Goal: Task Accomplishment & Management: Complete application form

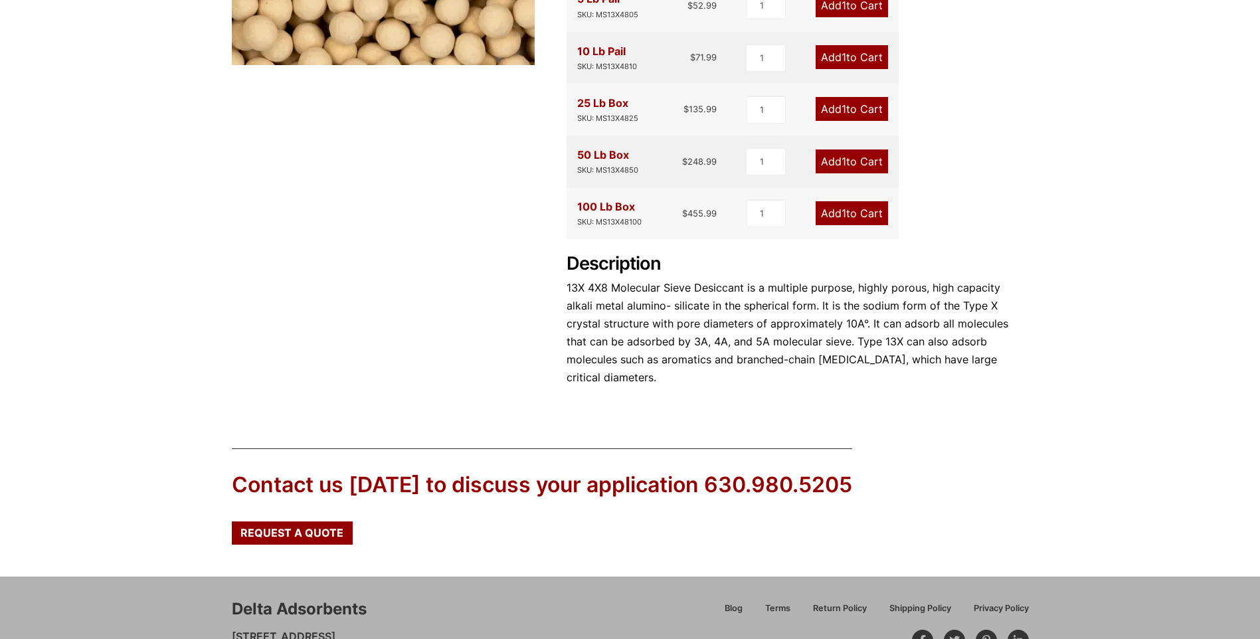
scroll to position [498, 0]
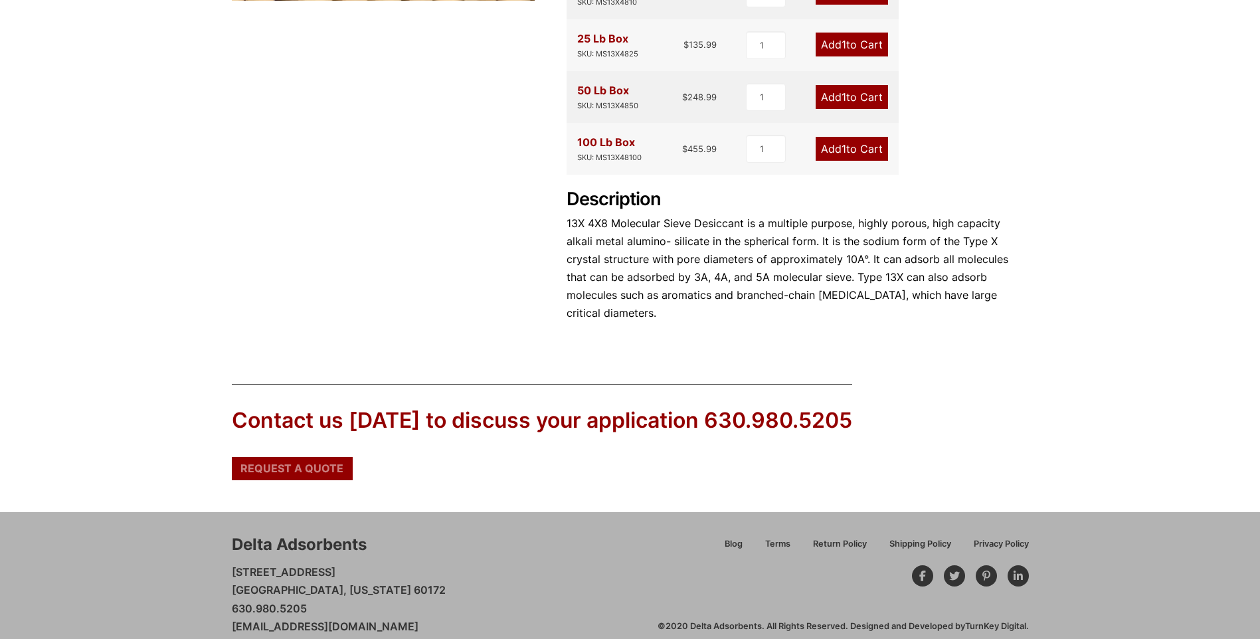
click at [303, 463] on span "Request a Quote" at bounding box center [291, 468] width 103 height 11
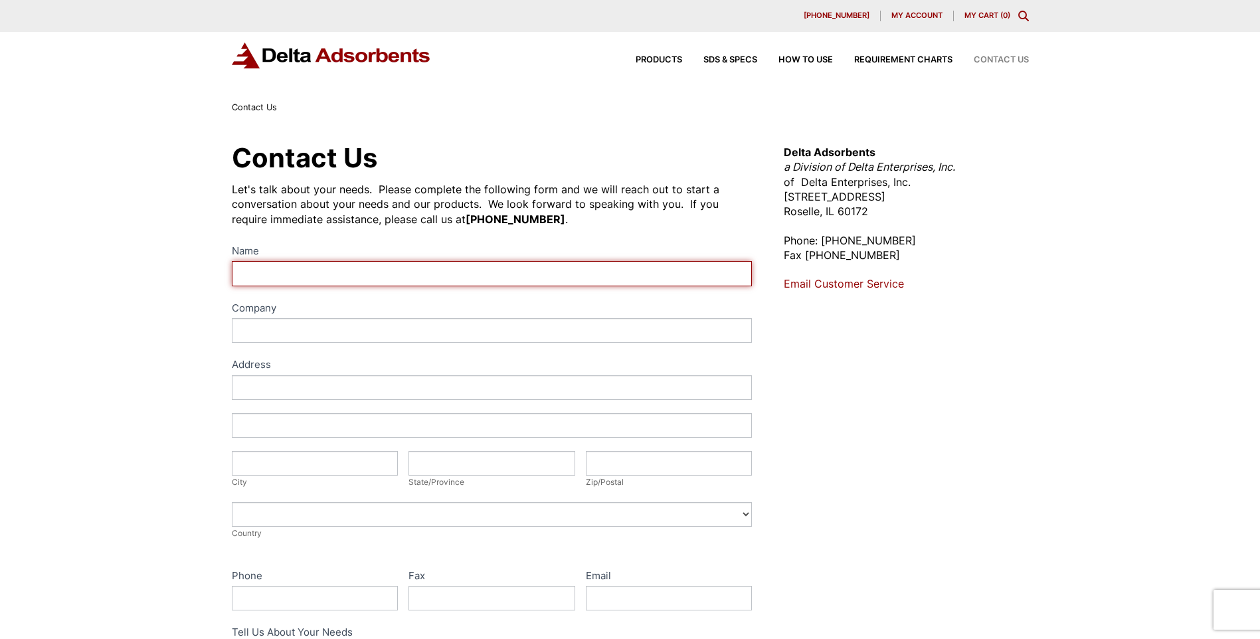
click at [248, 274] on input "Name" at bounding box center [492, 273] width 521 height 25
type input "Daryl Tirevold"
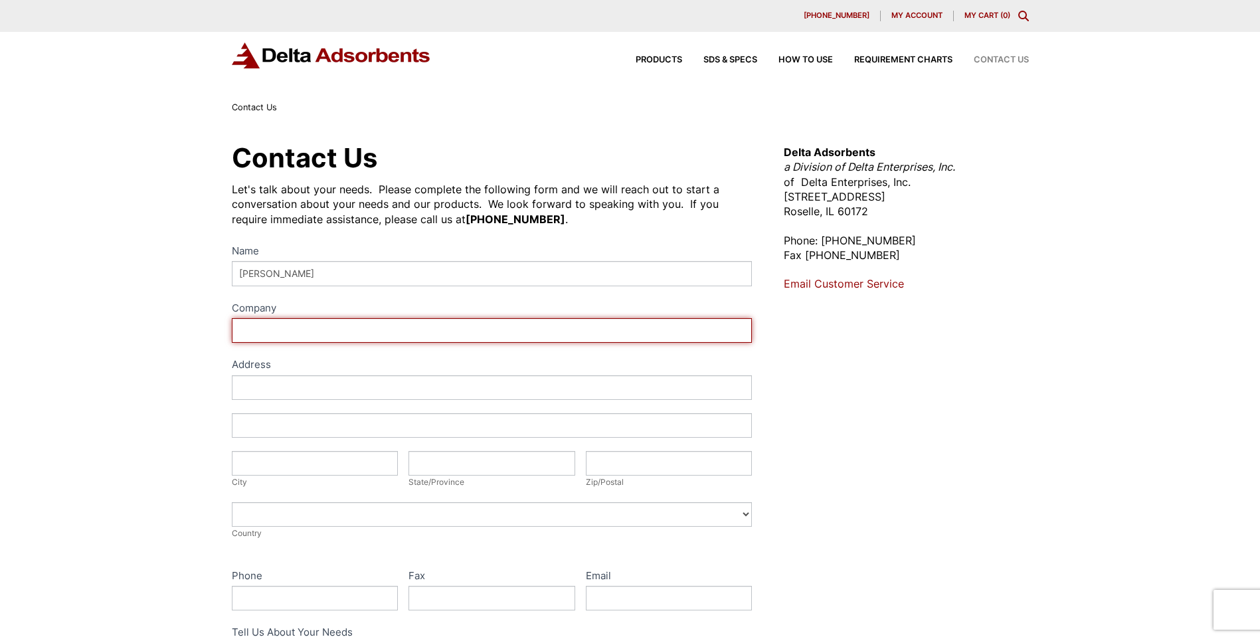
type input "Advanced Extrusi"
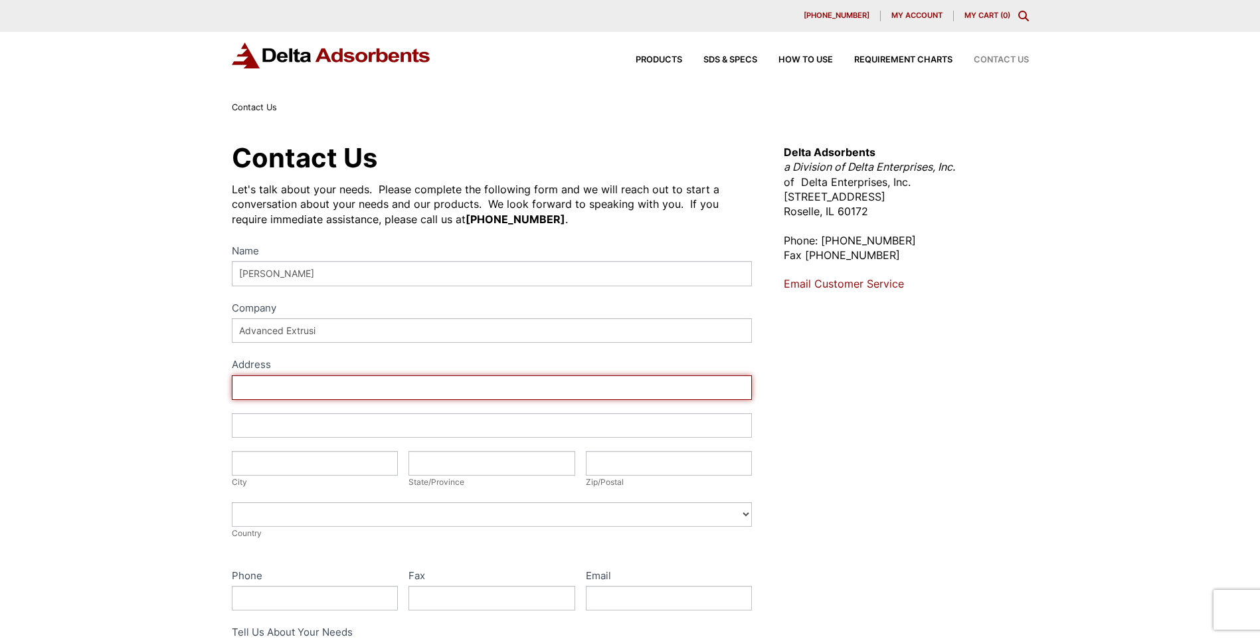
type input "15448 67th St"
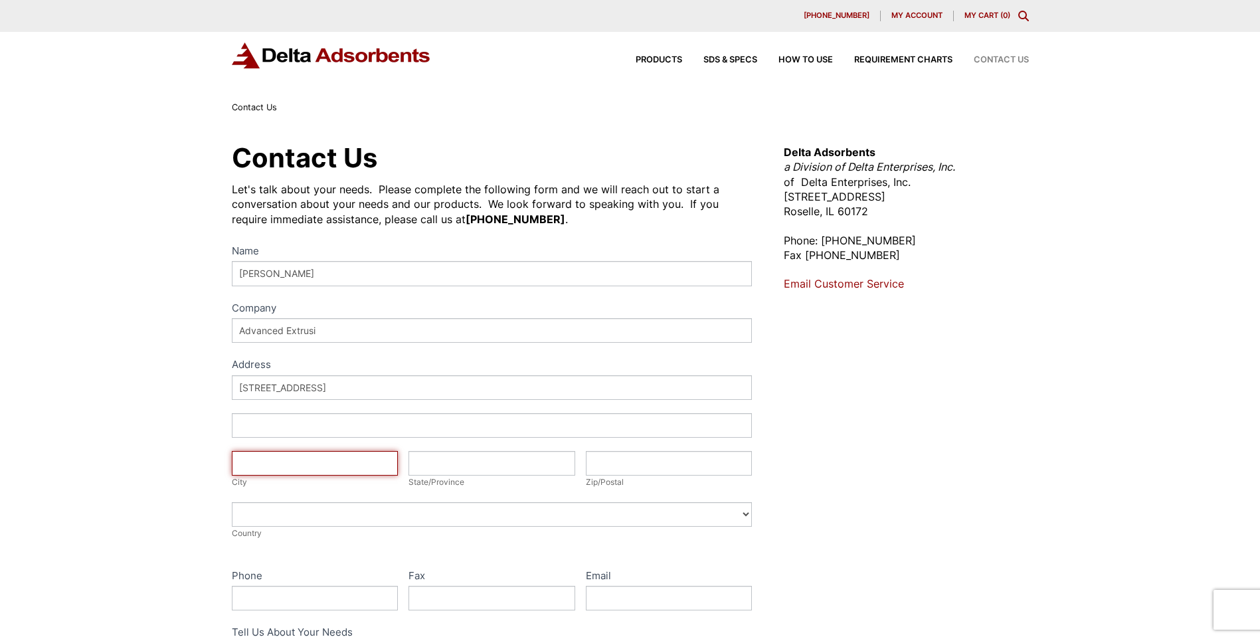
type input "Becker"
type input "Minnesota"
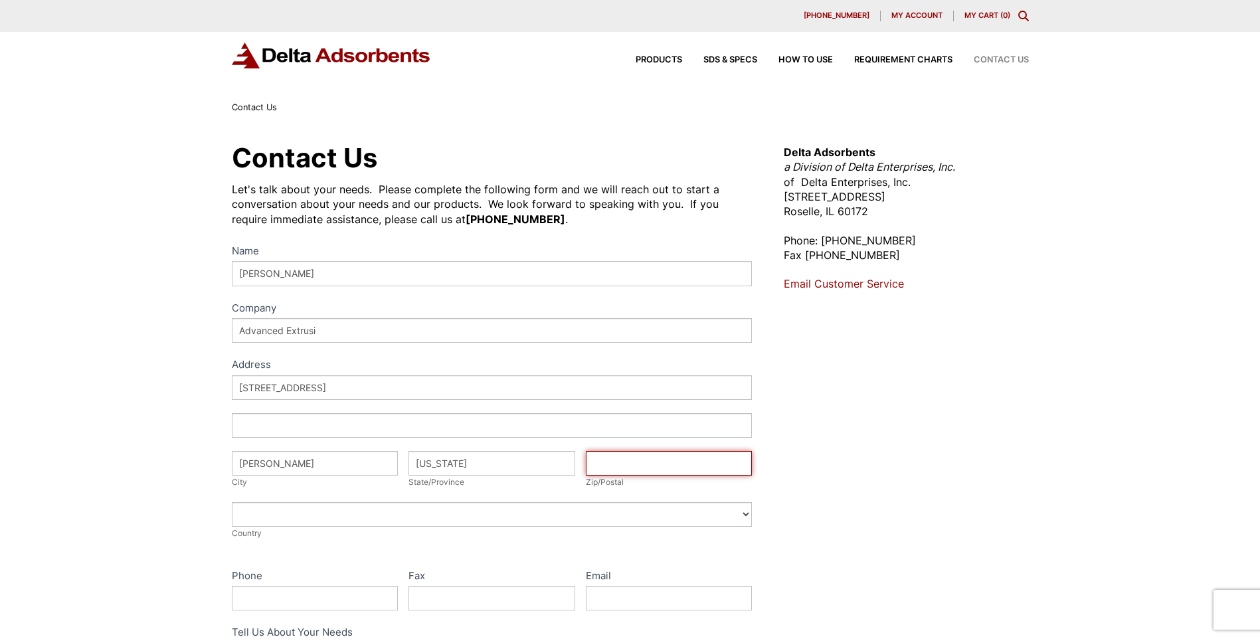
type input "55308"
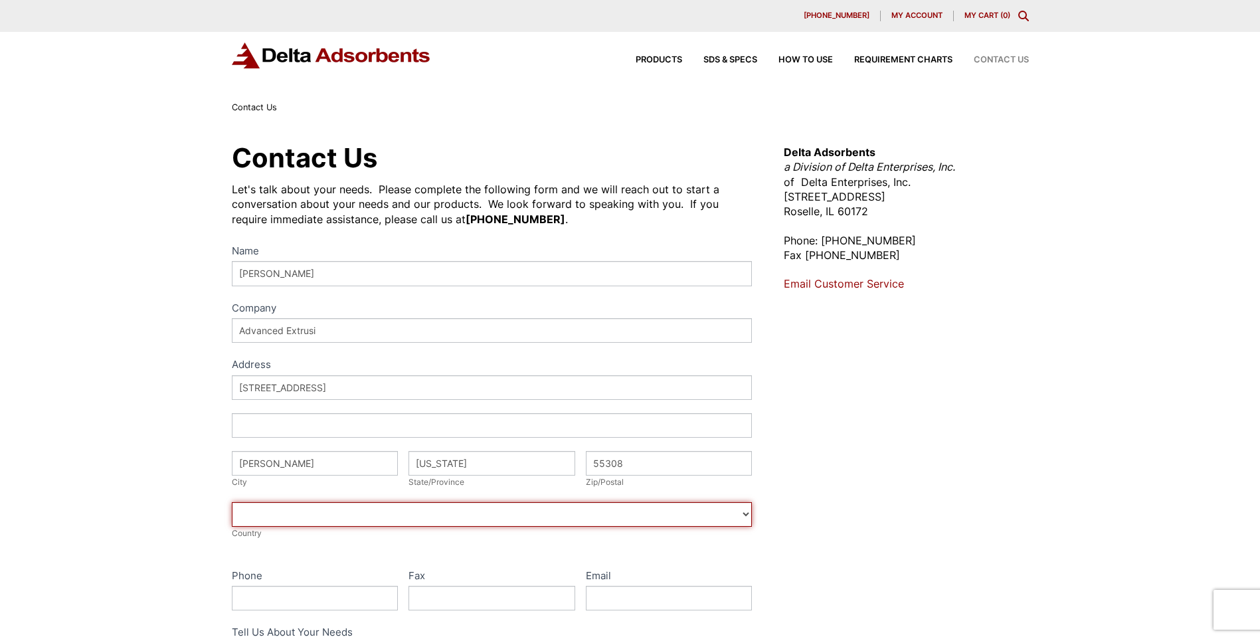
select select "United States"
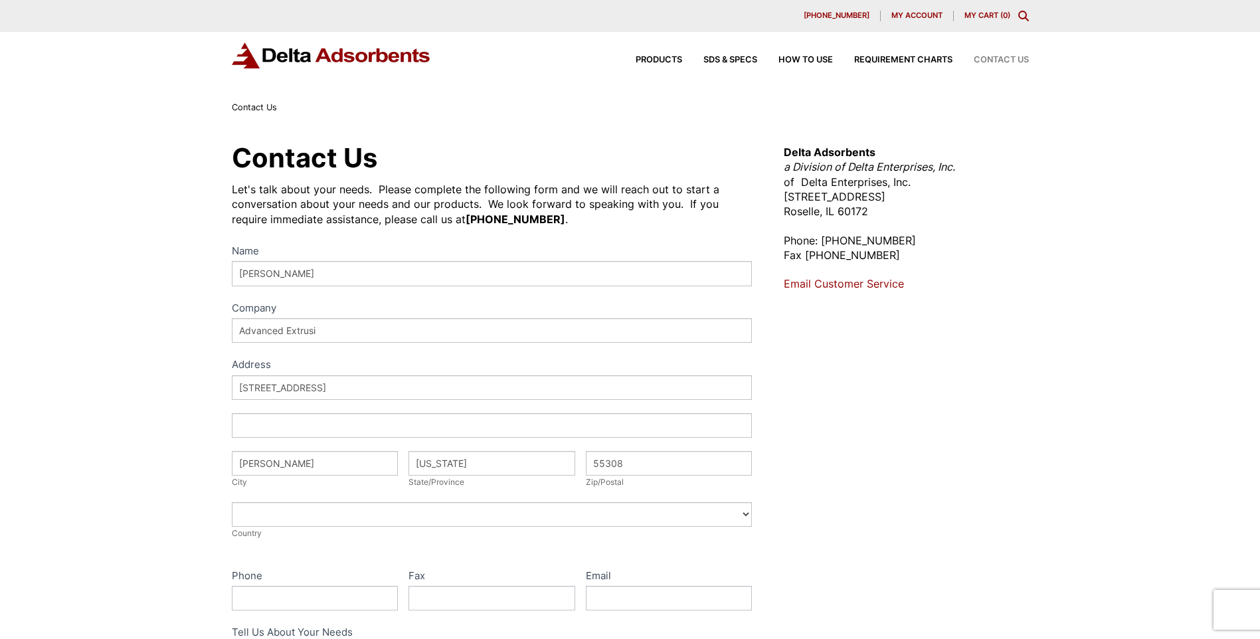
type input "7637722981"
type input "dtirevold@advancedextrusion.com"
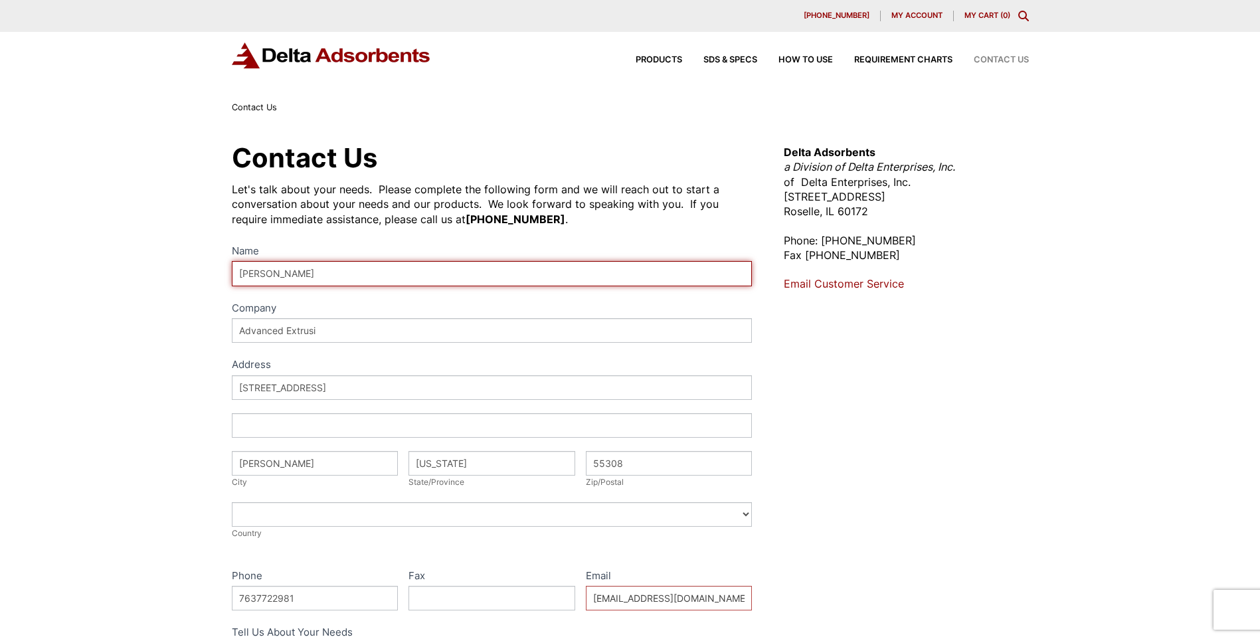
click at [309, 276] on input "Daryl Tirevold" at bounding box center [492, 273] width 521 height 25
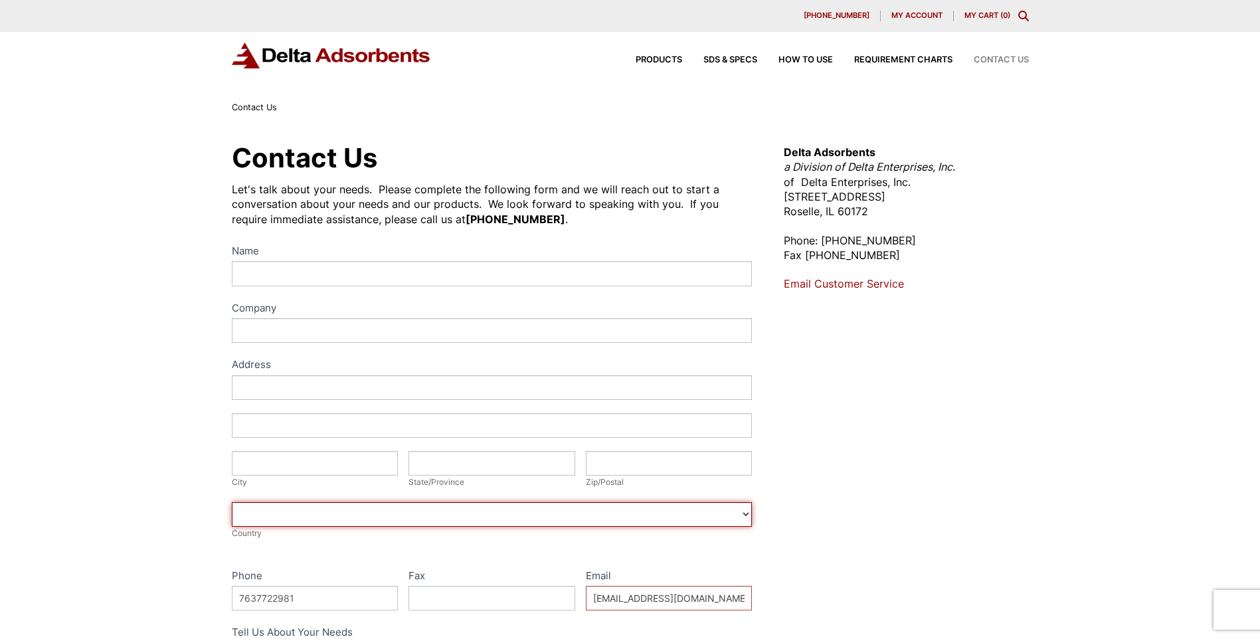
select select
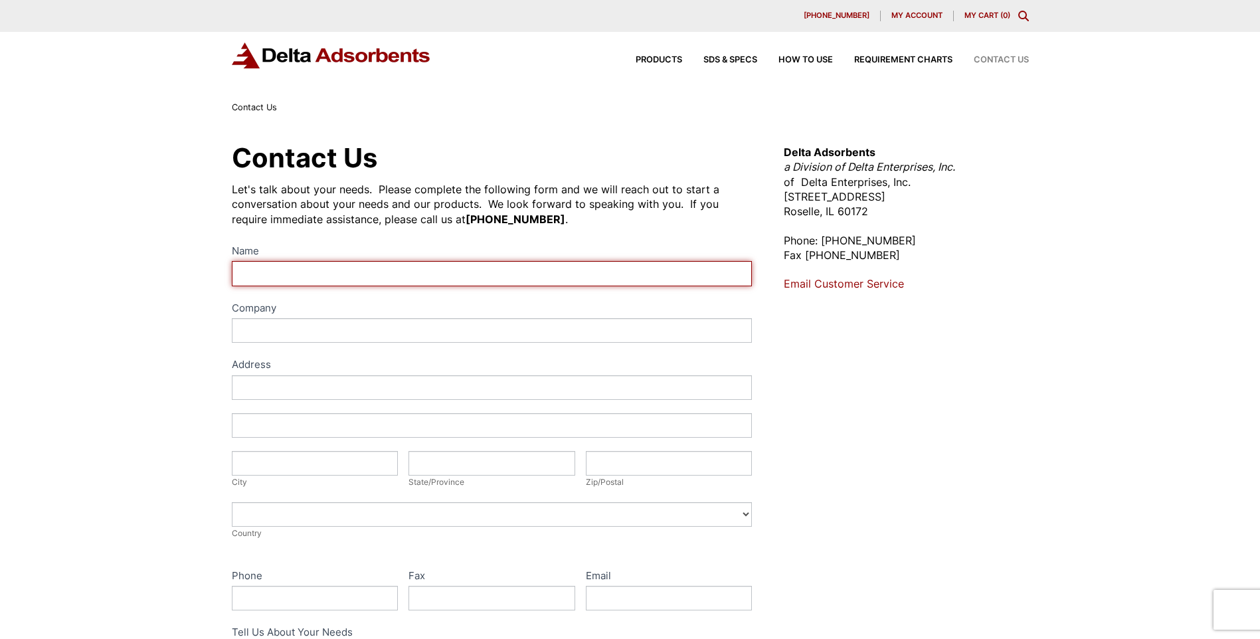
click at [256, 273] on input "Name" at bounding box center [492, 273] width 521 height 25
type input "Daryl Tirevold"
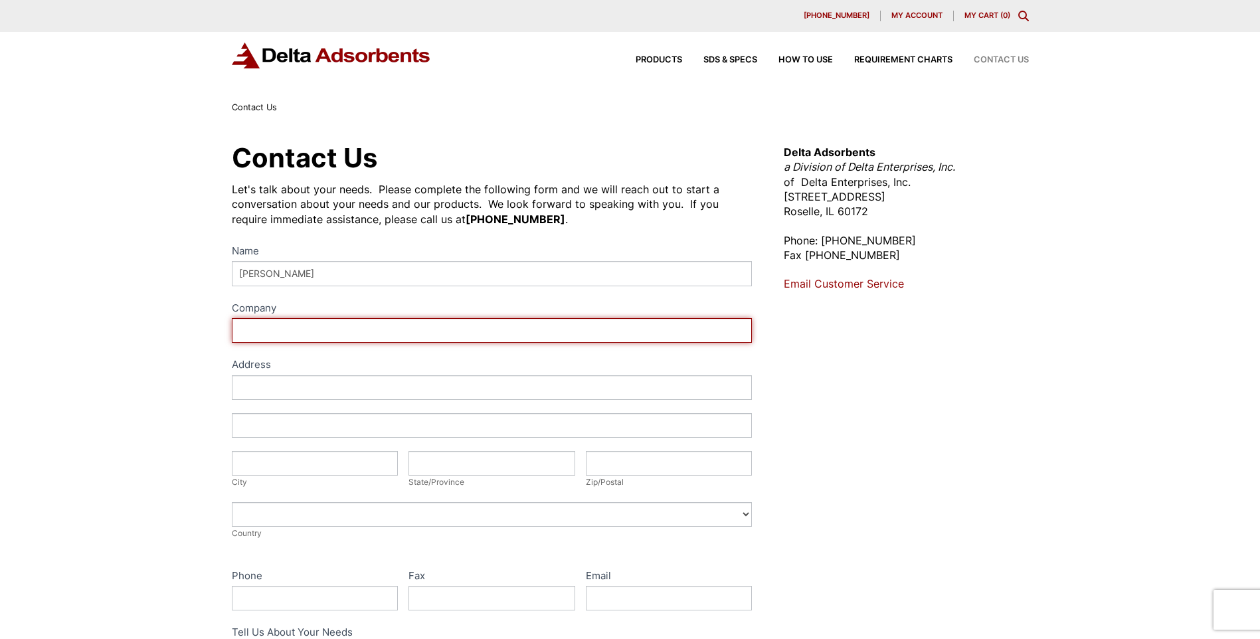
type input "Advanced Extrusion"
type input "22101 Industrial Blvd."
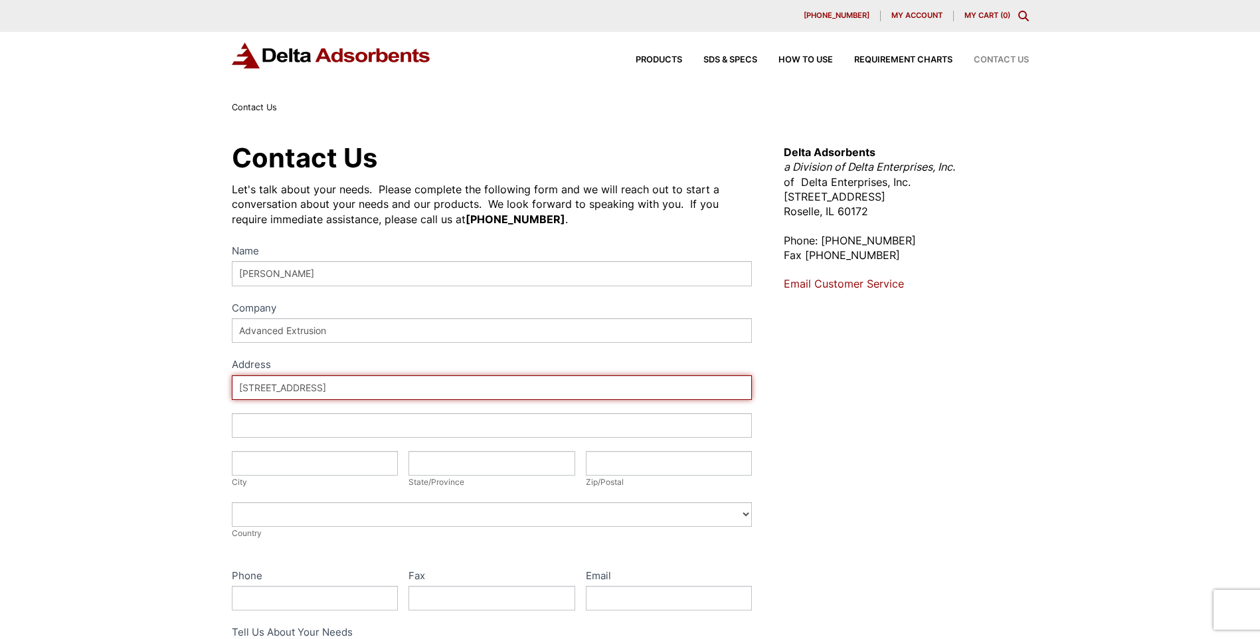
type input "Rogers"
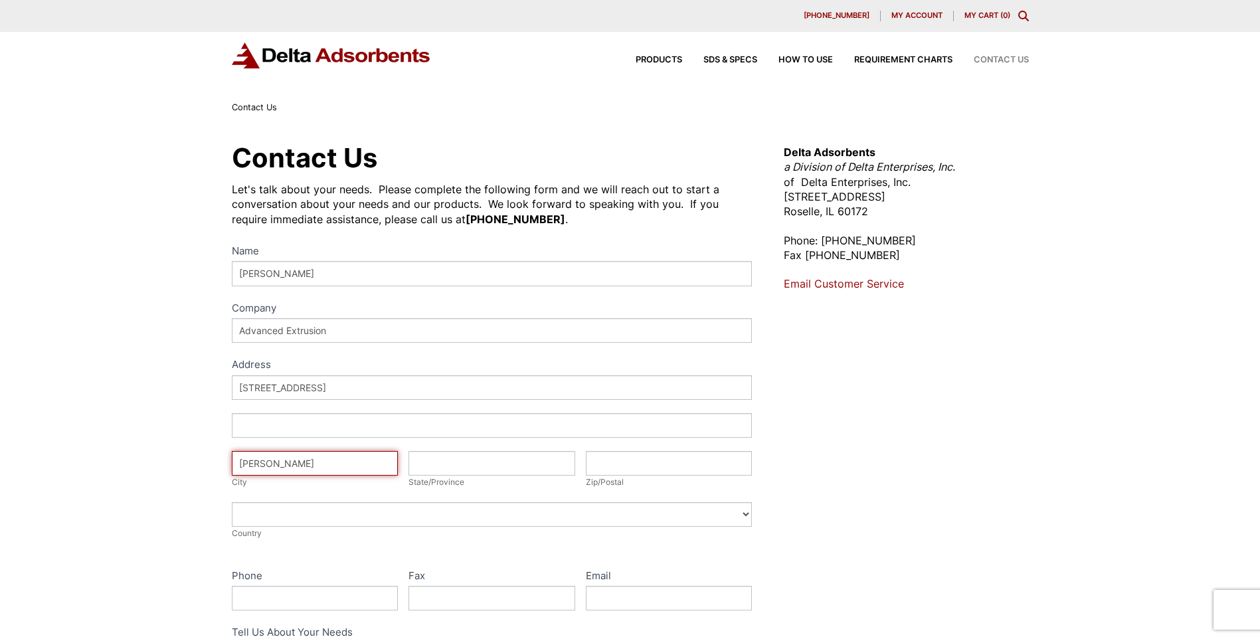
type input "MN"
type input "55374"
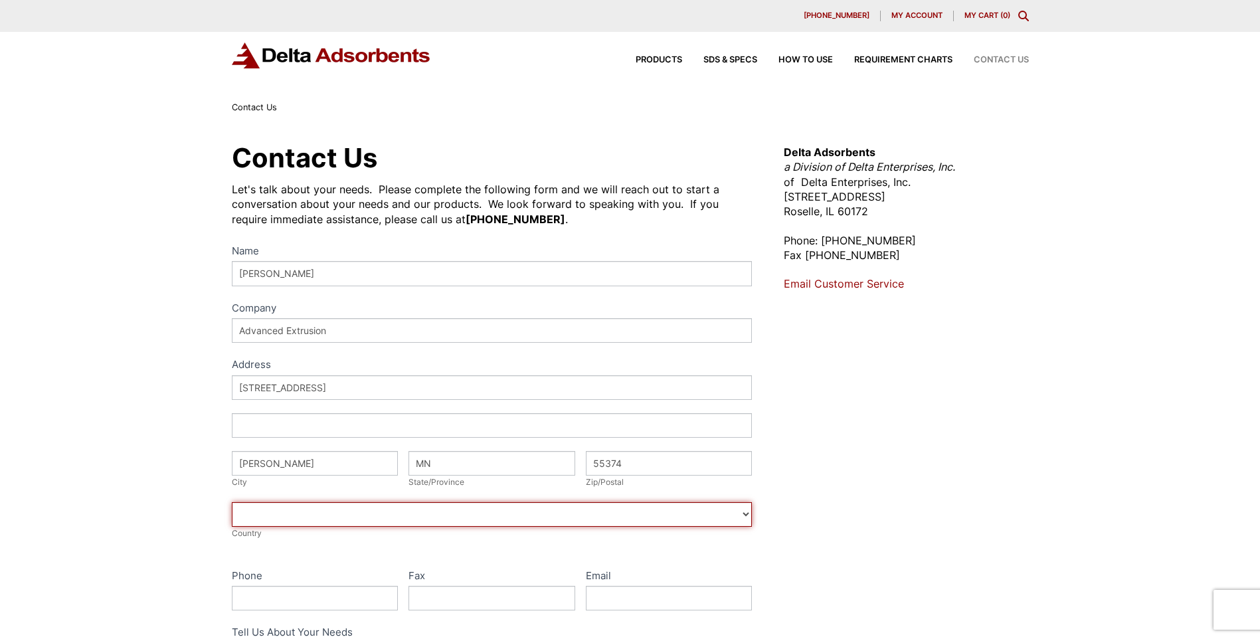
select select "United States"
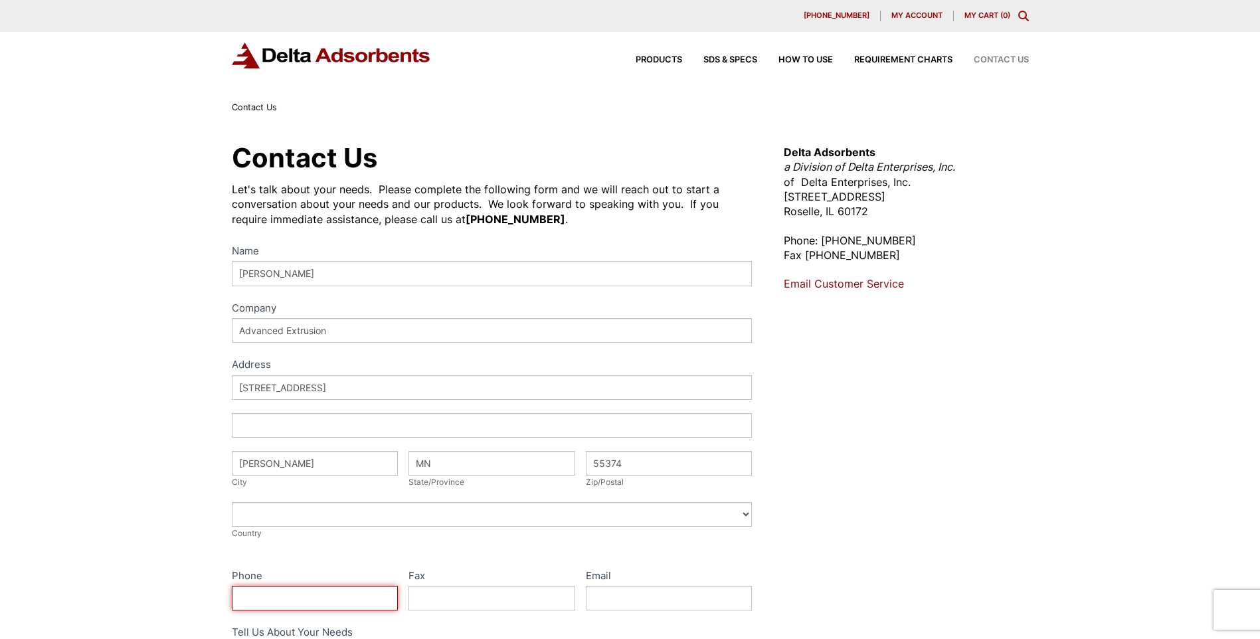
type input "7633166636"
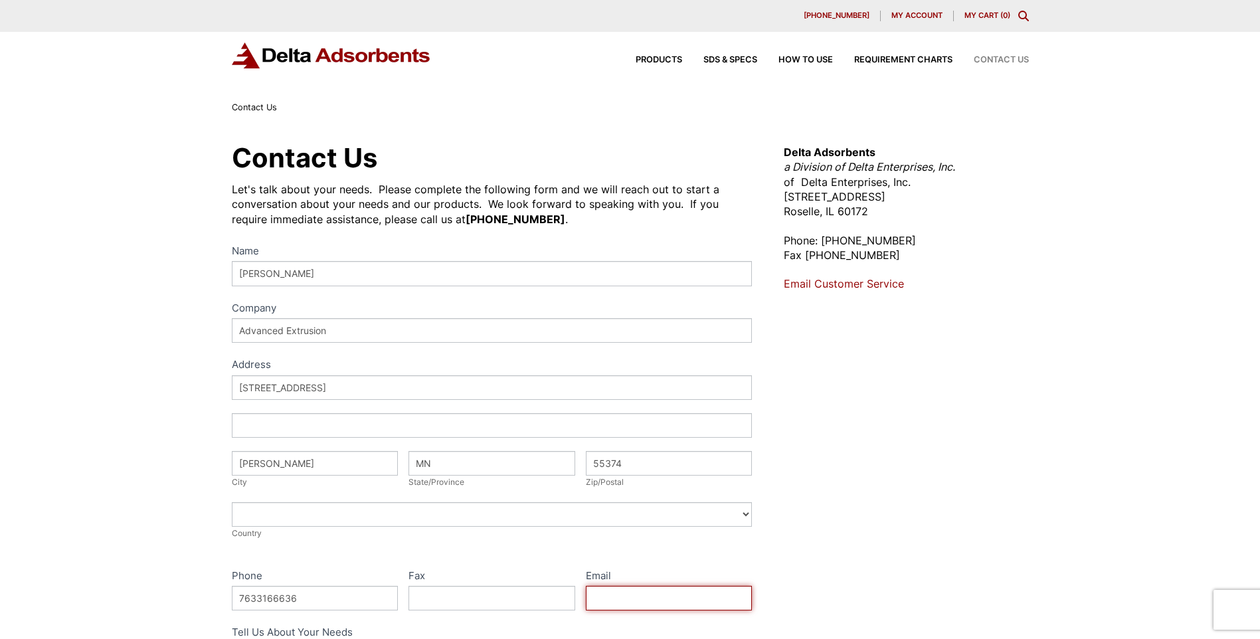
type input "dtirevold@advancedextrusion.com"
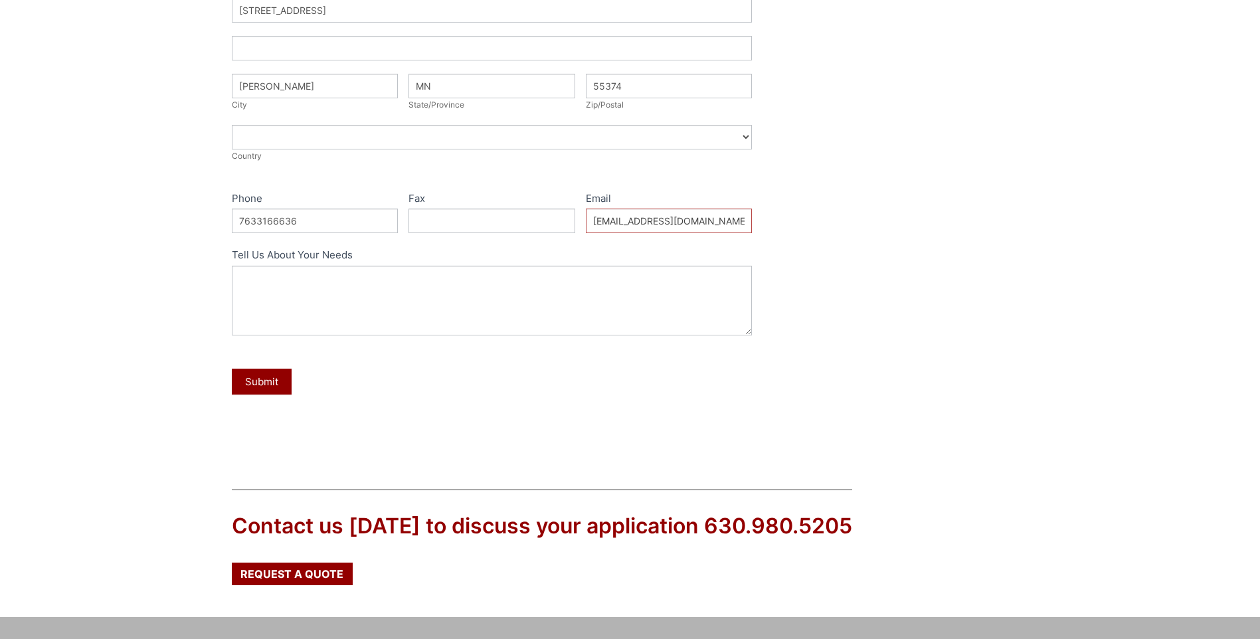
scroll to position [399, 0]
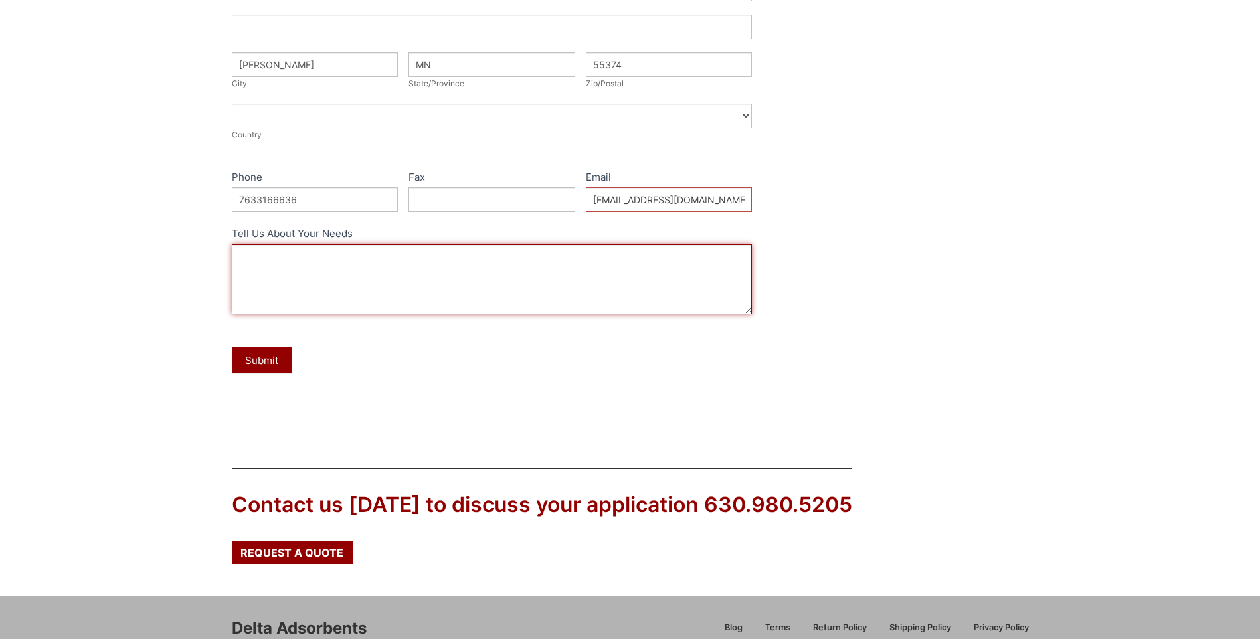
click at [254, 258] on textarea "Tell Us About Your Needs" at bounding box center [492, 279] width 521 height 70
click at [482, 290] on textarea "I would like a quote for 3200 pounds of 13X 4x8 mesh desiccant. In drums prefer…" at bounding box center [492, 279] width 521 height 70
type textarea "I would like a quote for 3200 pounds of 13X 4x8 mesh desiccant. In drums prefer…"
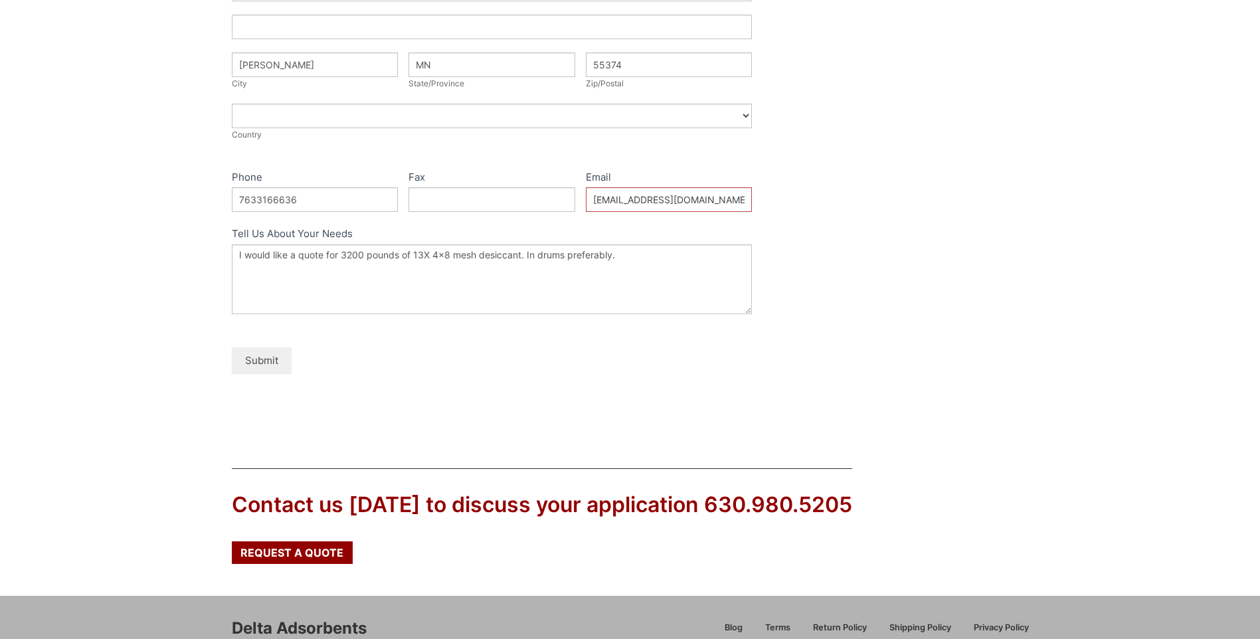
click at [268, 357] on button "Submit" at bounding box center [262, 360] width 60 height 26
